Goal: Go to known website: Access a specific website the user already knows

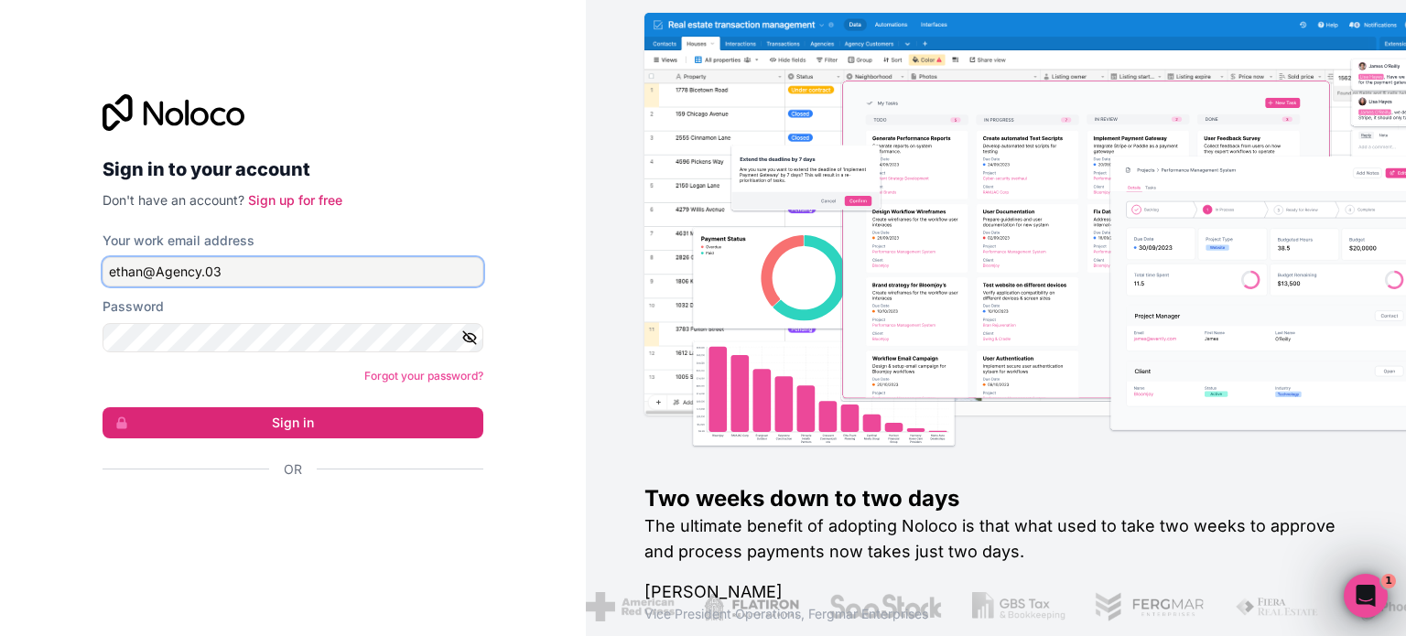
click at [322, 263] on input "ethan@Agency.03" at bounding box center [293, 271] width 381 height 29
type input "[PERSON_NAME][EMAIL_ADDRESS][DOMAIN_NAME]"
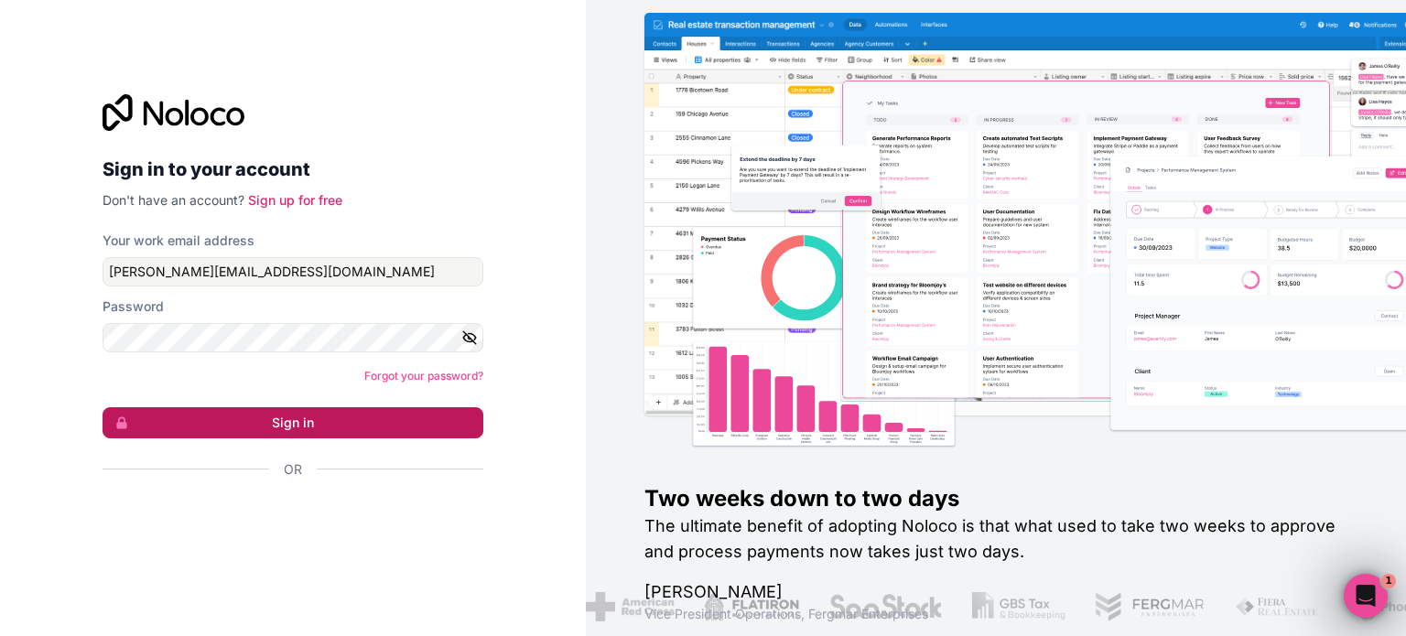
click at [293, 429] on button "Sign in" at bounding box center [293, 422] width 381 height 31
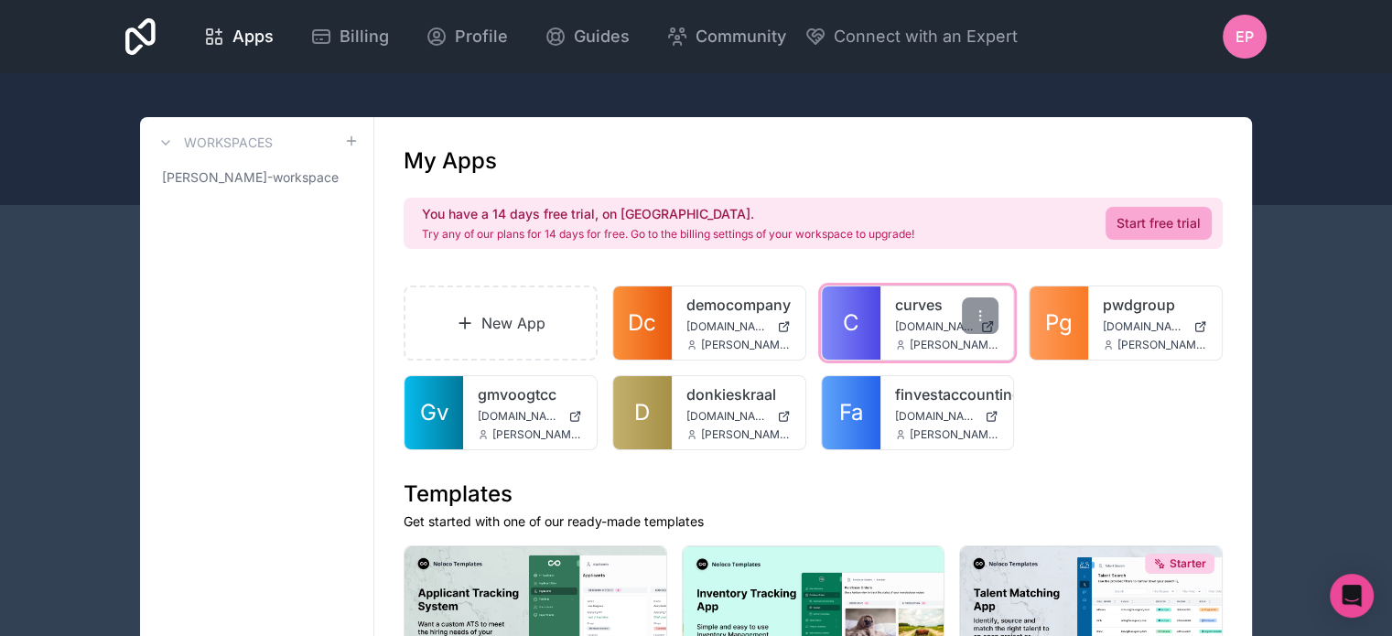
click at [917, 318] on div "curves [DOMAIN_NAME] [PERSON_NAME][EMAIL_ADDRESS][DOMAIN_NAME]" at bounding box center [948, 323] width 134 height 73
click at [890, 307] on div "curves [DOMAIN_NAME] [PERSON_NAME][EMAIL_ADDRESS][DOMAIN_NAME]" at bounding box center [948, 323] width 134 height 73
click at [862, 310] on link "C" at bounding box center [851, 323] width 59 height 73
